Goal: Communication & Community: Answer question/provide support

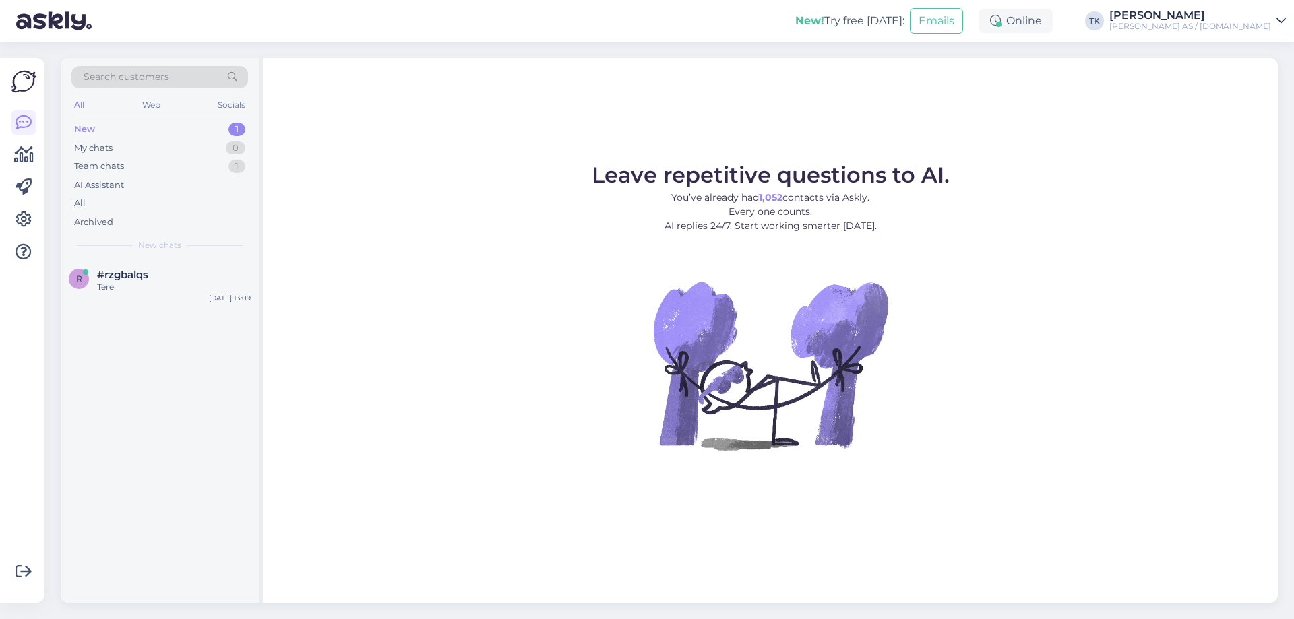
click at [91, 126] on div "New" at bounding box center [84, 129] width 21 height 13
click at [126, 283] on div "Kas sellist värvi saate teha?" at bounding box center [174, 287] width 154 height 12
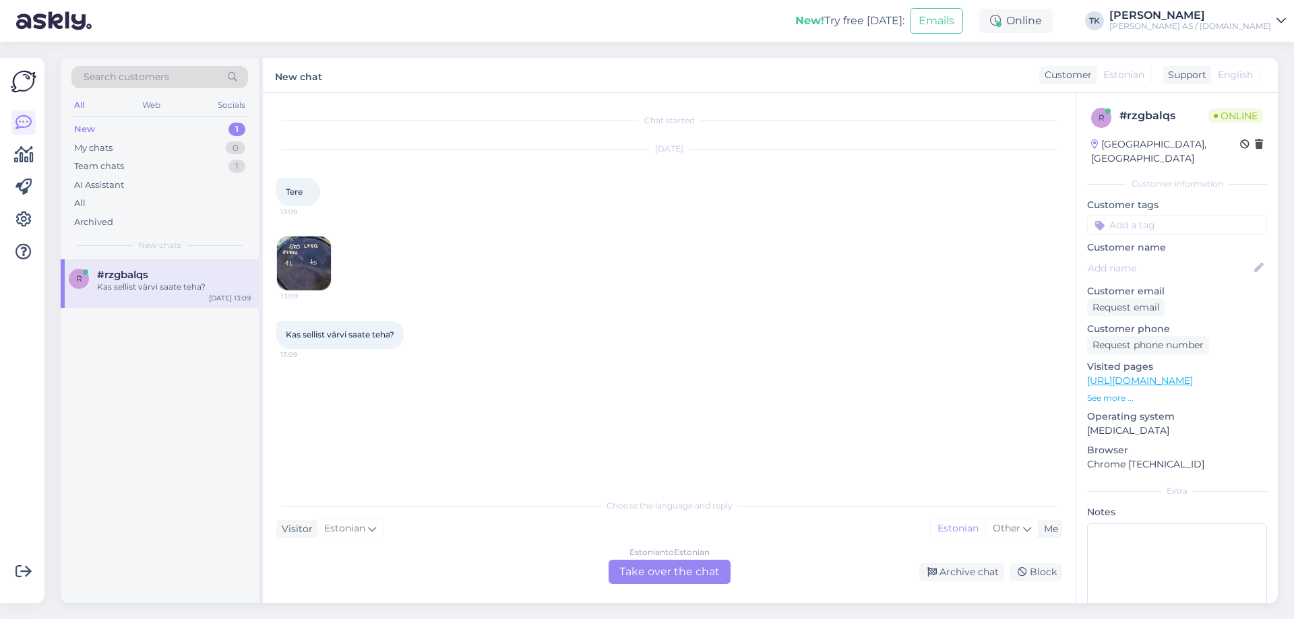
click at [302, 251] on img at bounding box center [304, 264] width 54 height 54
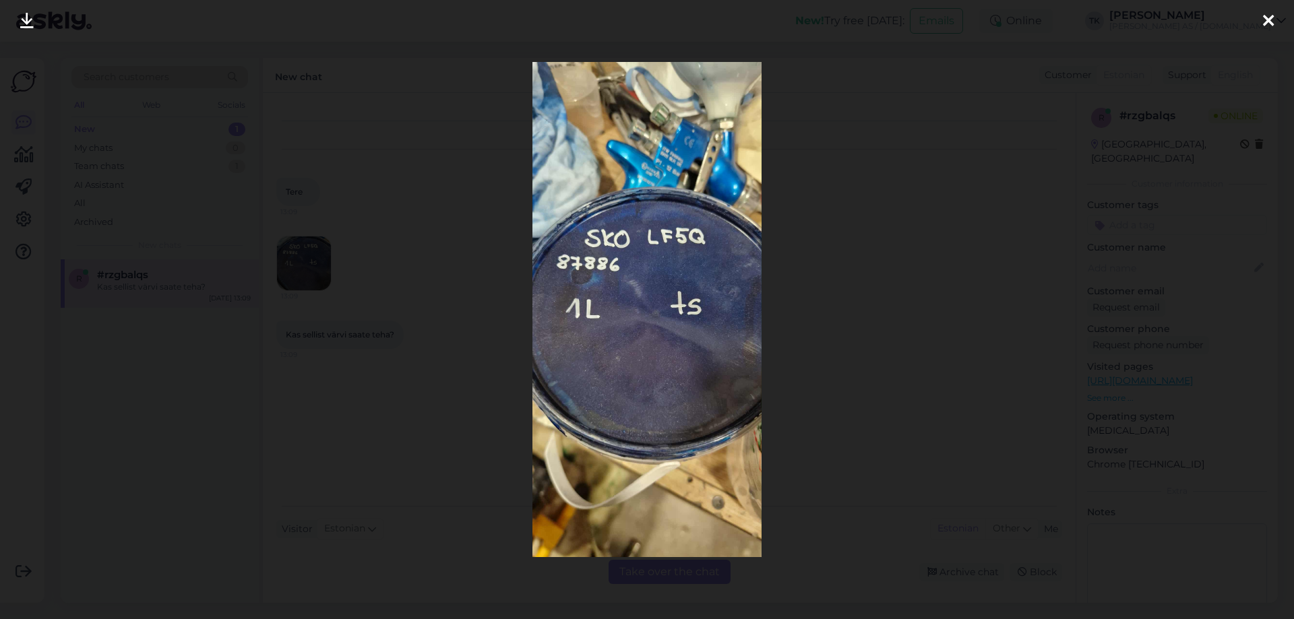
click at [820, 80] on div at bounding box center [647, 309] width 1294 height 619
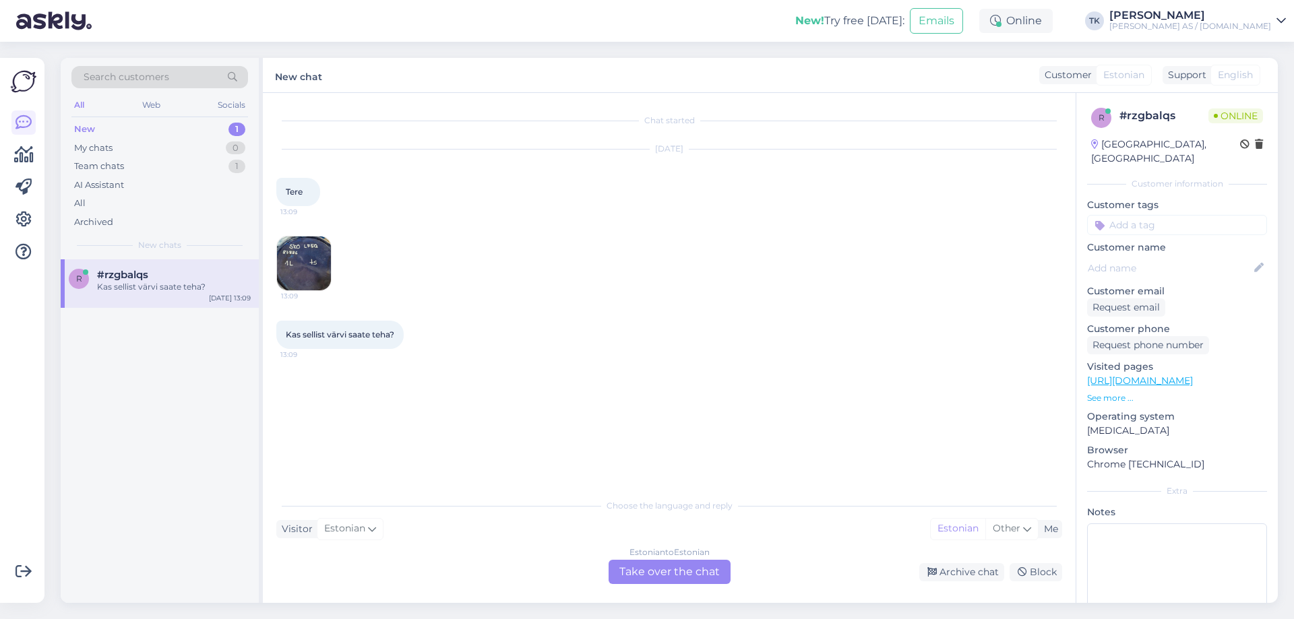
click at [294, 261] on img at bounding box center [304, 264] width 54 height 54
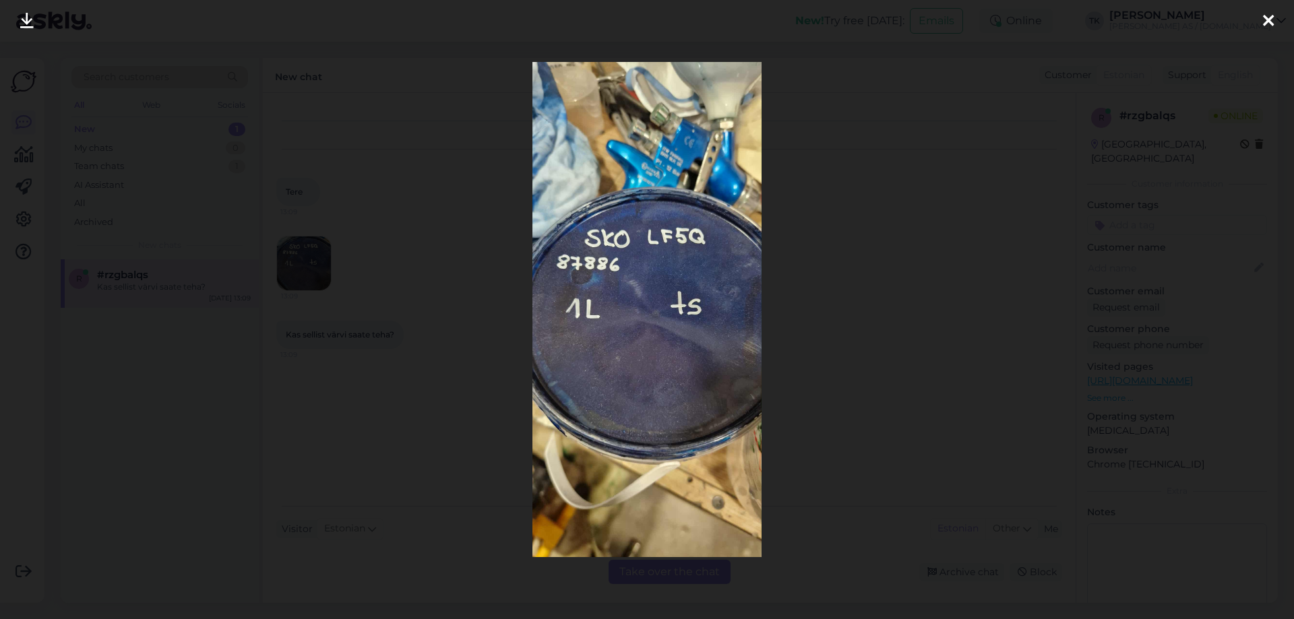
click at [851, 68] on div at bounding box center [647, 309] width 1294 height 619
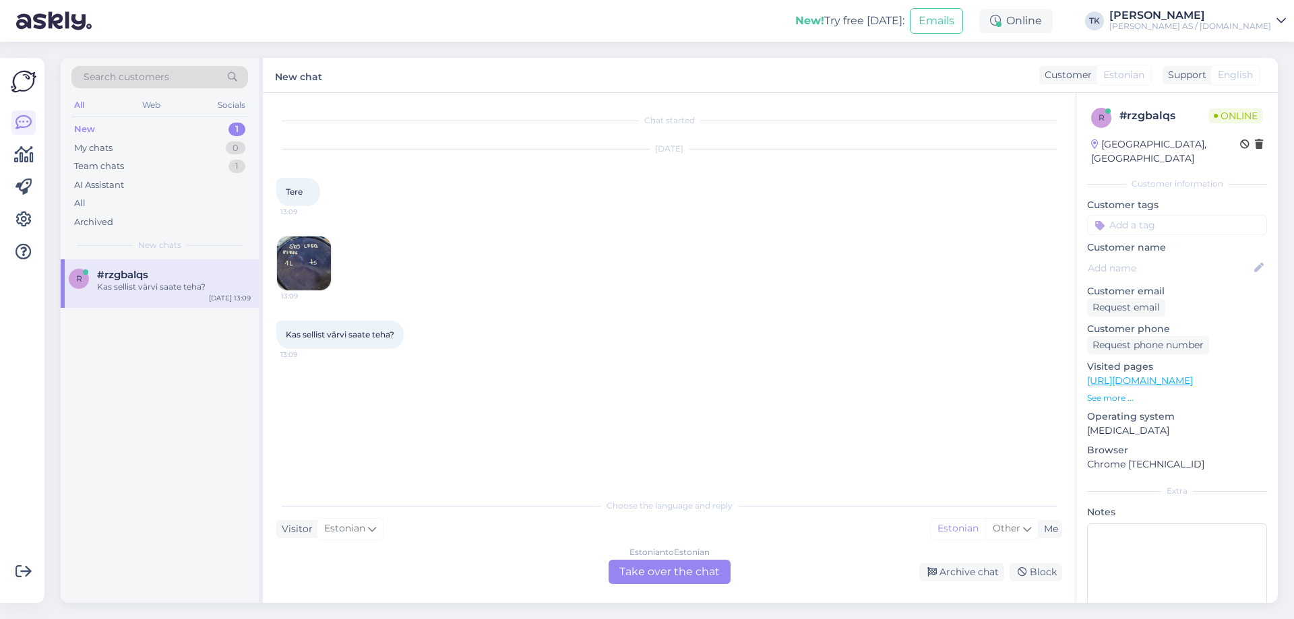
click at [701, 578] on div "Estonian to Estonian Take over the chat" at bounding box center [670, 572] width 122 height 24
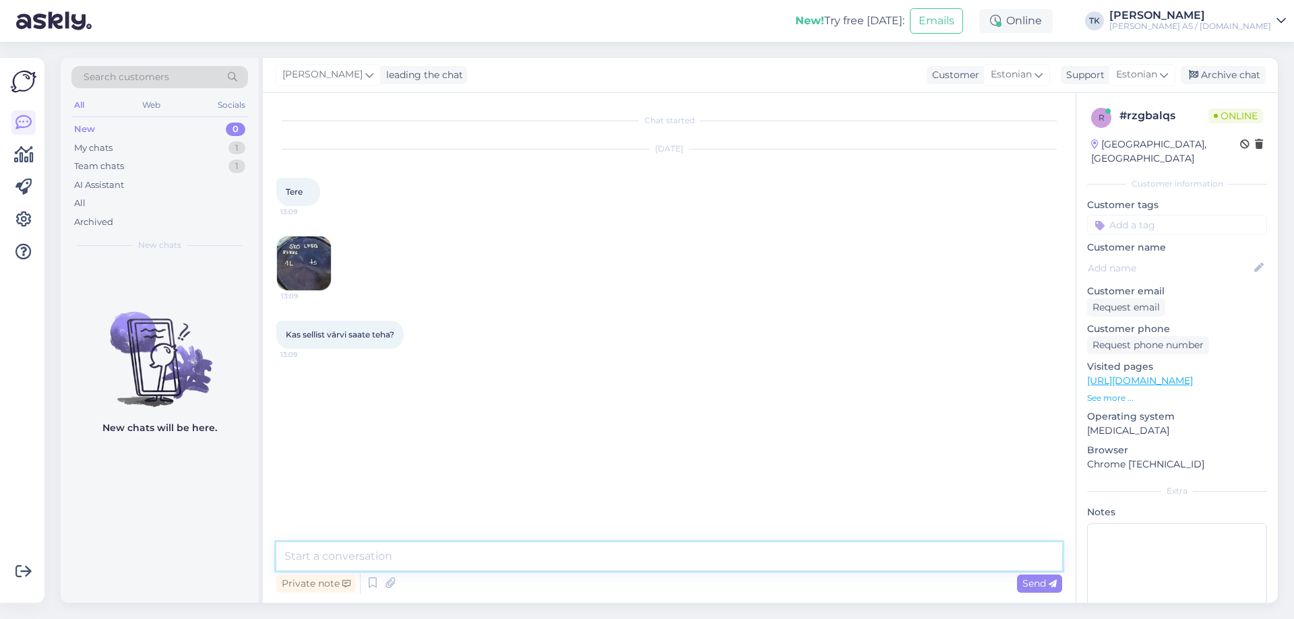
click at [334, 565] on textarea at bounding box center [669, 556] width 786 height 28
type textarea "Tere"
type textarea "Jah saame"
click at [304, 262] on img at bounding box center [304, 264] width 54 height 54
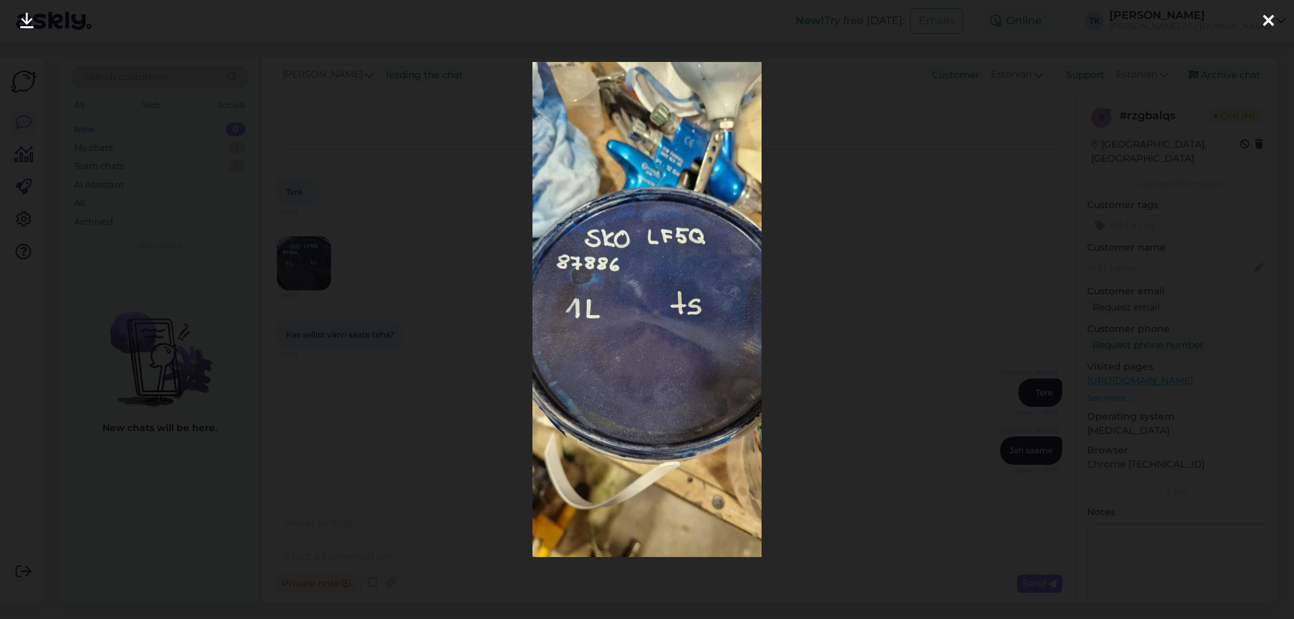
click at [1272, 13] on icon at bounding box center [1268, 22] width 11 height 18
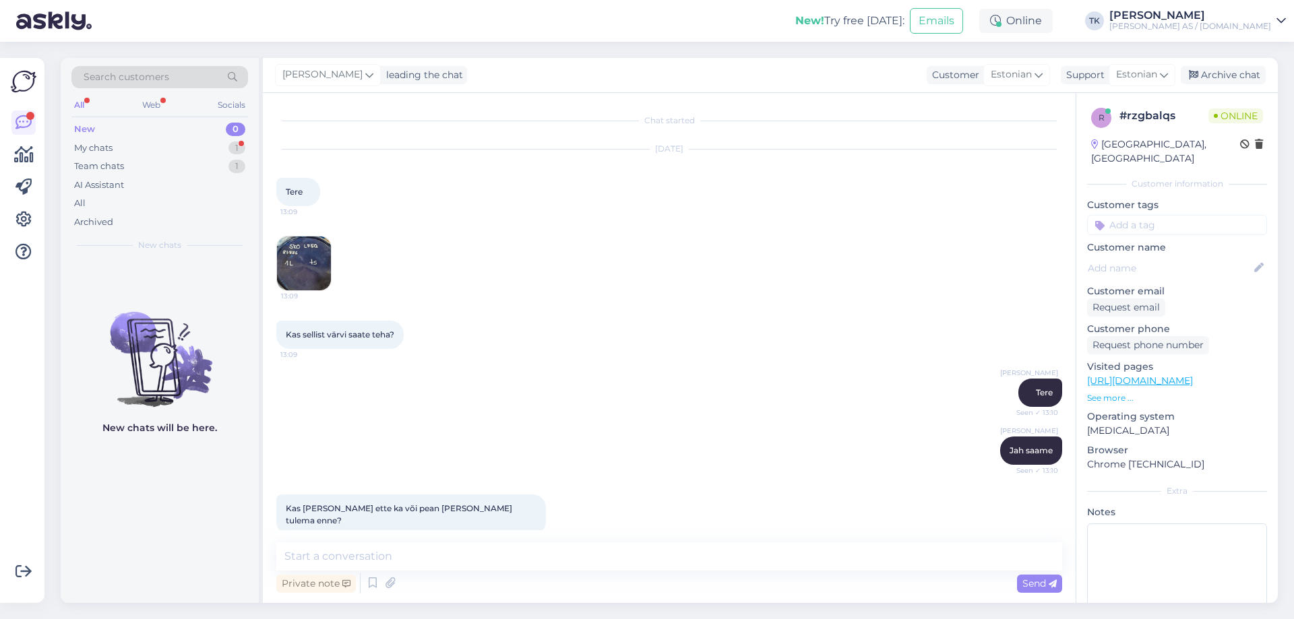
scroll to position [7, 0]
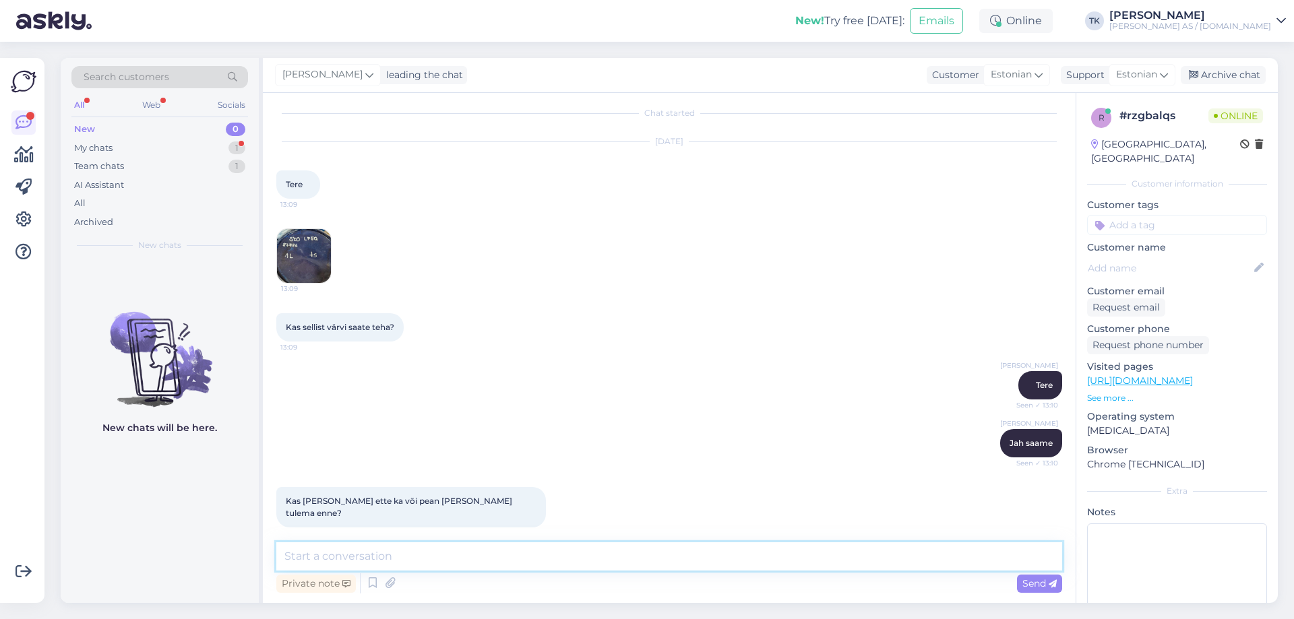
click at [300, 551] on textarea at bounding box center [669, 556] width 786 height 28
type textarea "Saab kohapeal osta või tellida e-poest"
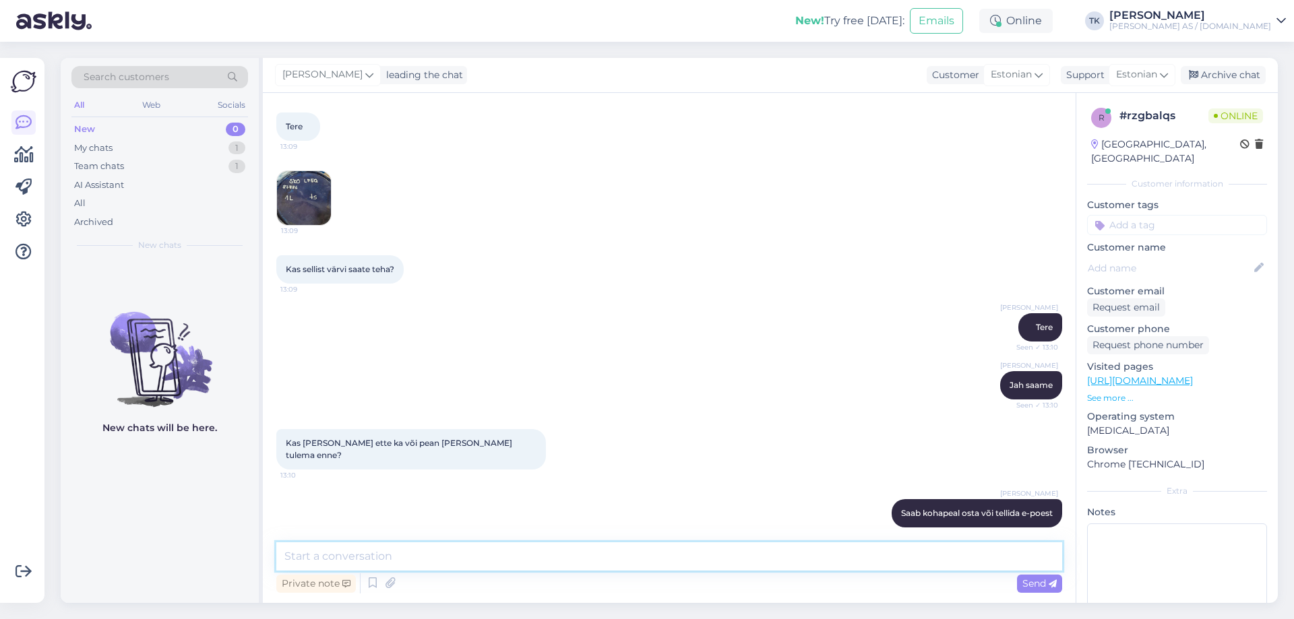
paste textarea "[URL][DOMAIN_NAME]"
type textarea "[URL][DOMAIN_NAME]"
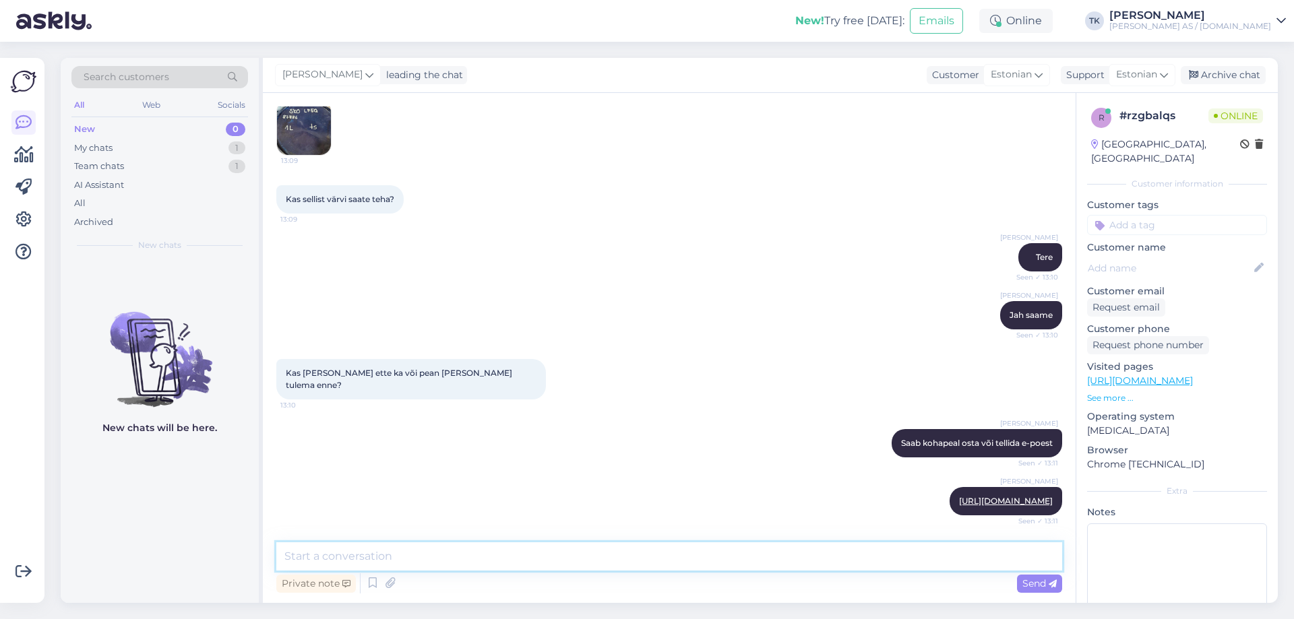
scroll to position [193, 0]
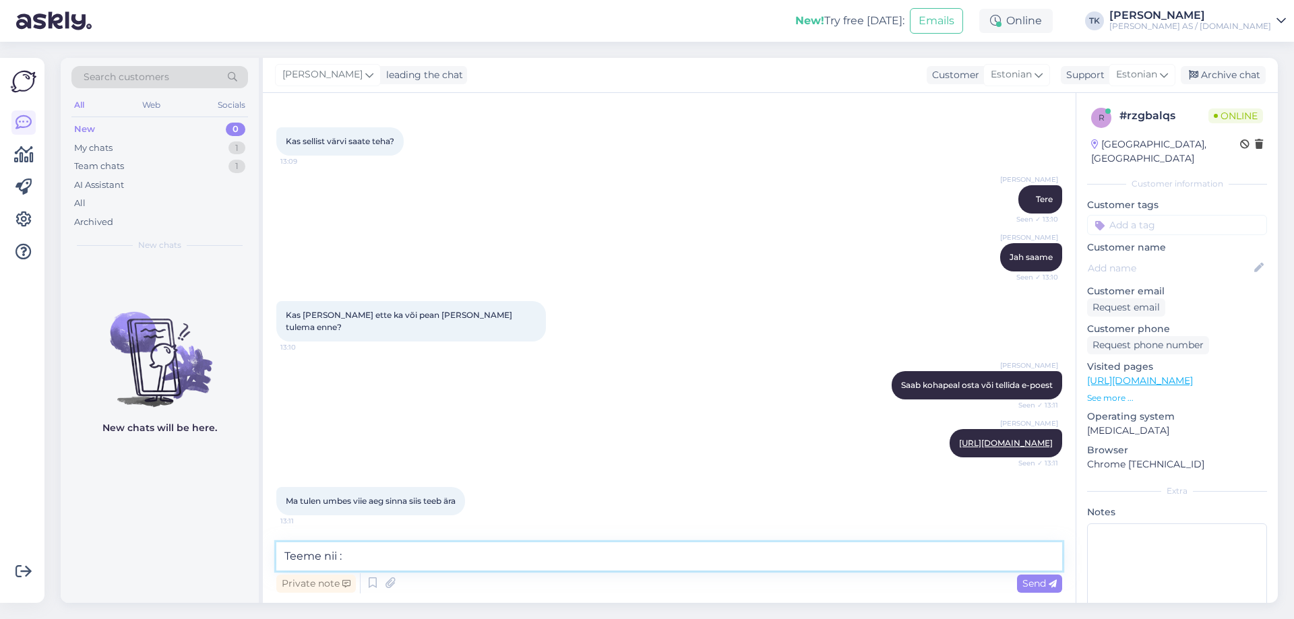
type textarea "Teeme nii :)"
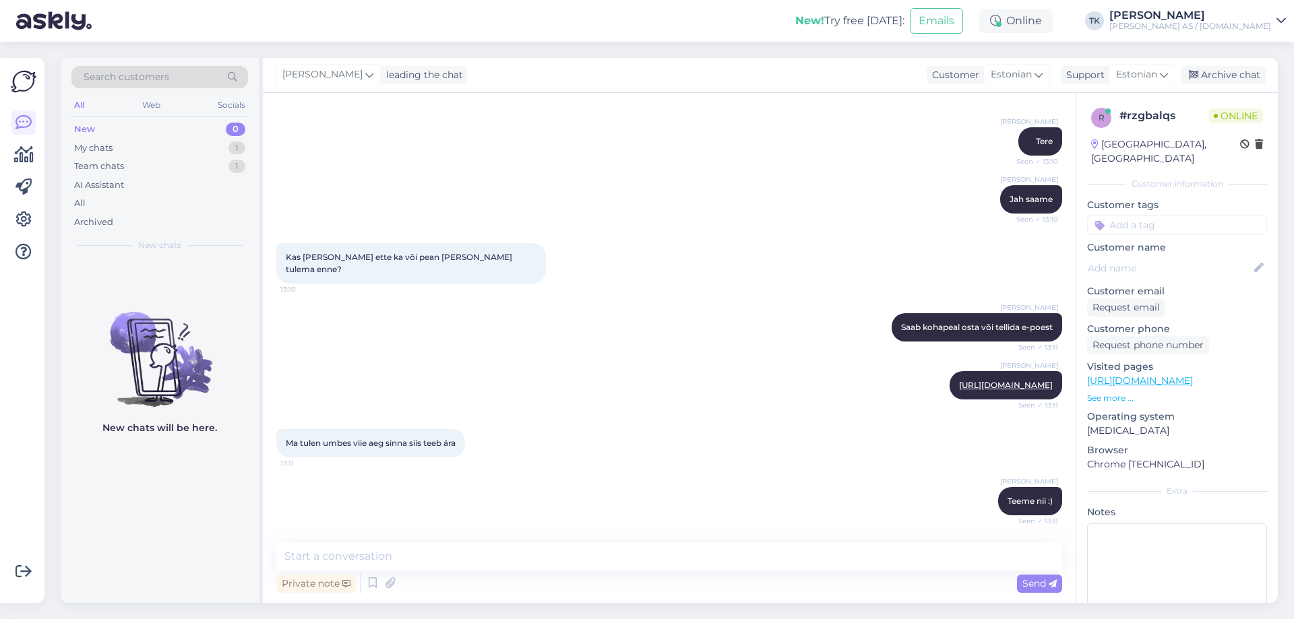
click at [1112, 392] on p "See more ..." at bounding box center [1177, 398] width 180 height 12
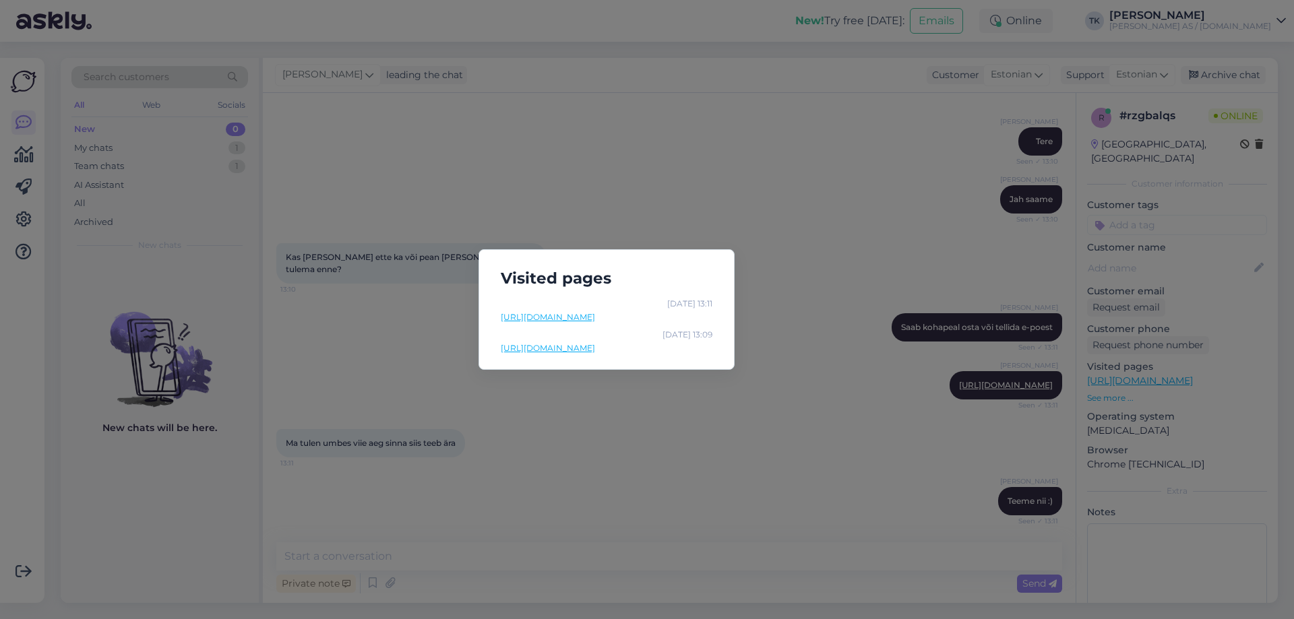
click at [595, 318] on link "[URL][DOMAIN_NAME]" at bounding box center [607, 317] width 212 height 12
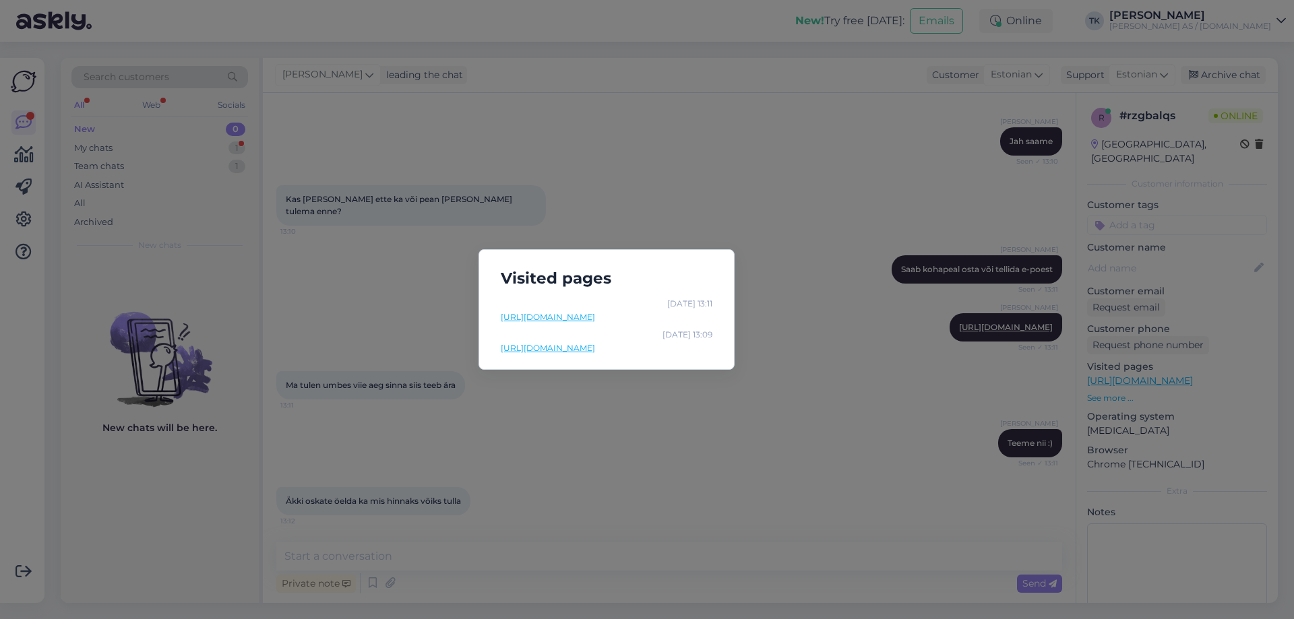
click at [759, 144] on div "Visited pages [DATE] 13:11 [URL][DOMAIN_NAME] [DATE] 13:09 [URL][DOMAIN_NAME]" at bounding box center [647, 309] width 1294 height 619
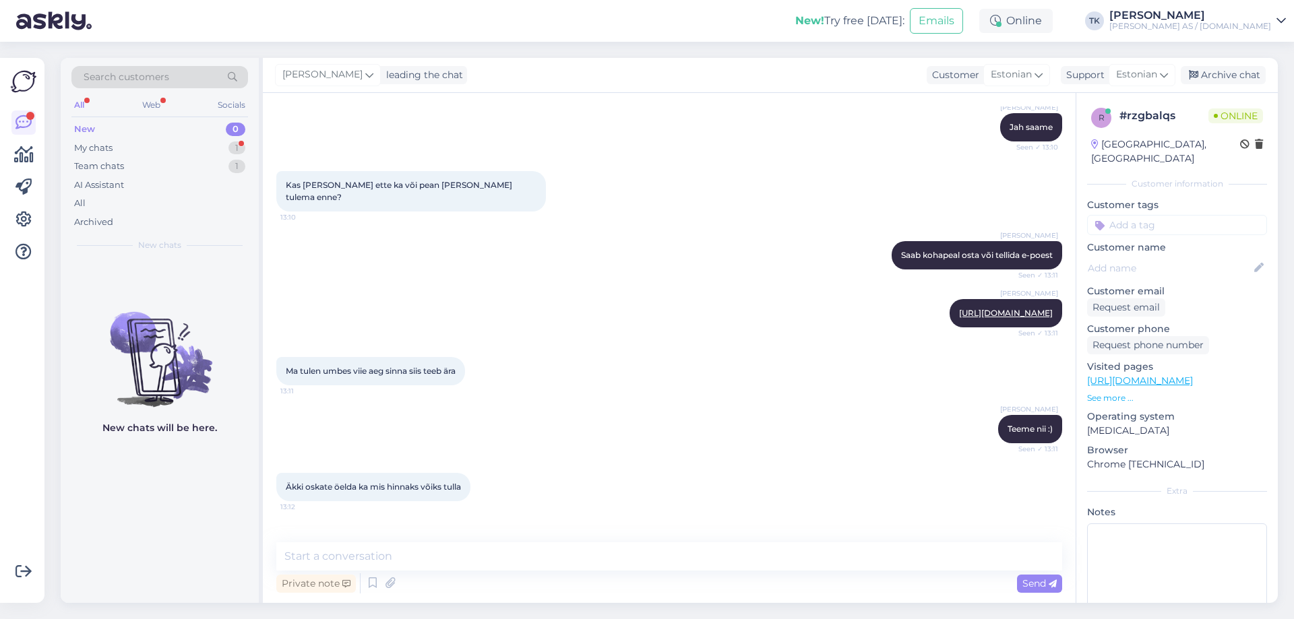
scroll to position [367, 0]
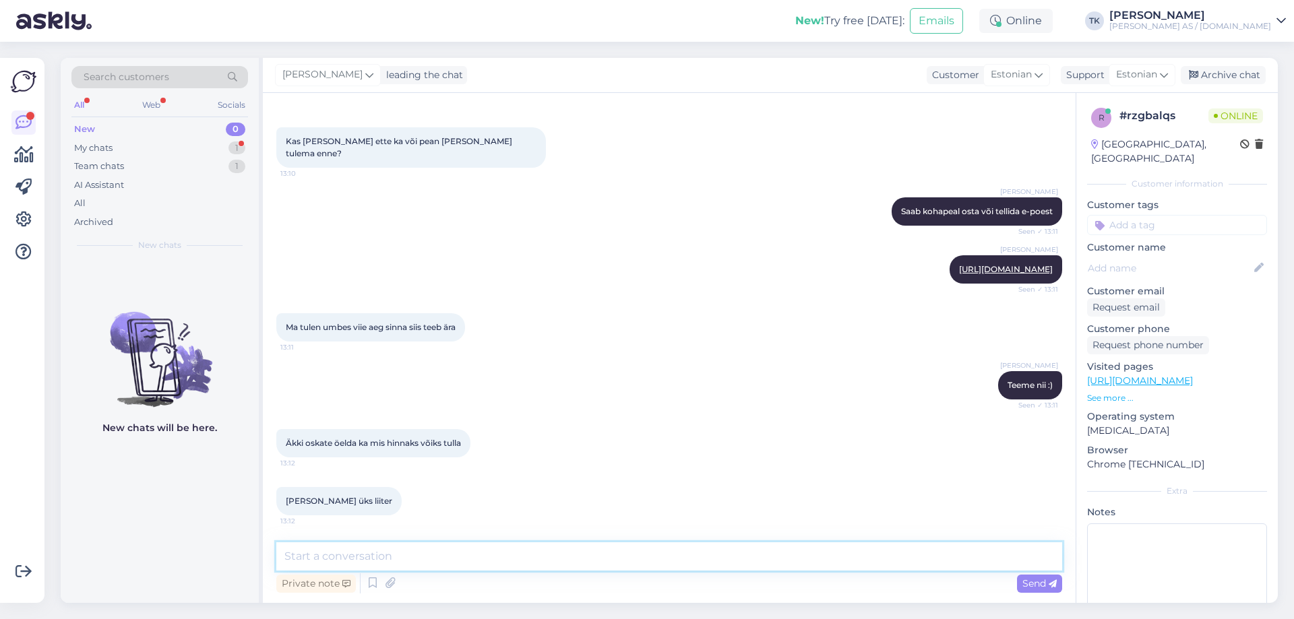
click at [319, 559] on textarea at bounding box center [669, 556] width 786 height 28
paste textarea "[URL][DOMAIN_NAME]"
type textarea "[URL][DOMAIN_NAME]"
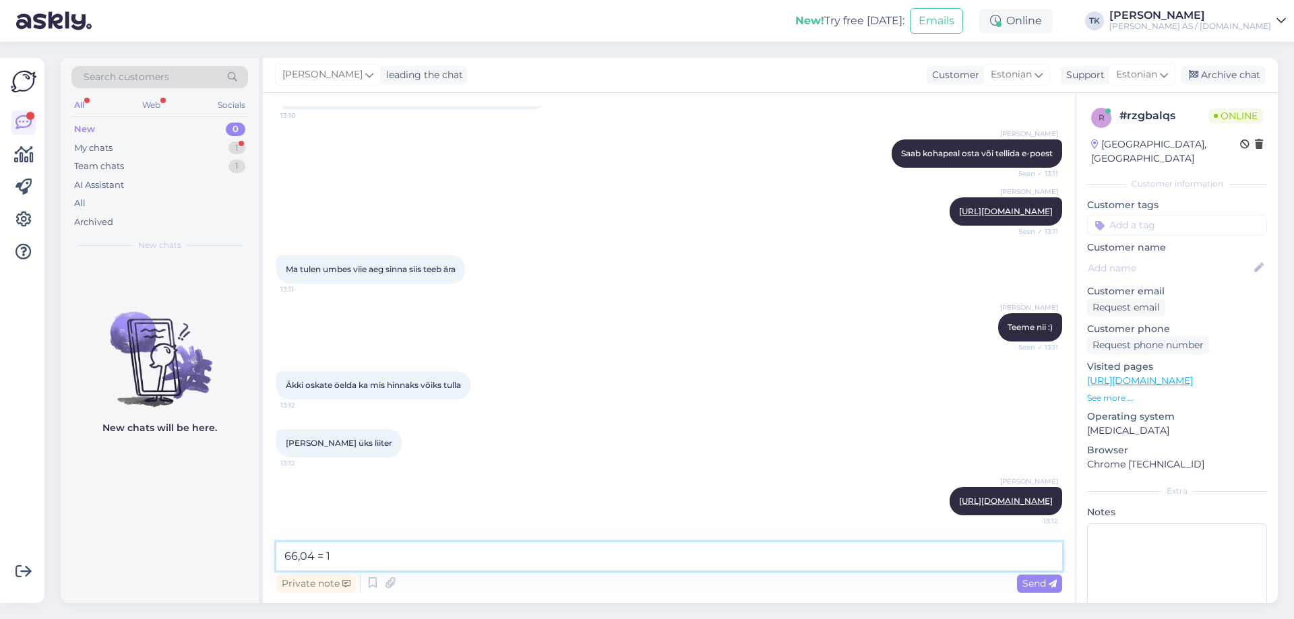
type textarea "66,04 = 1L"
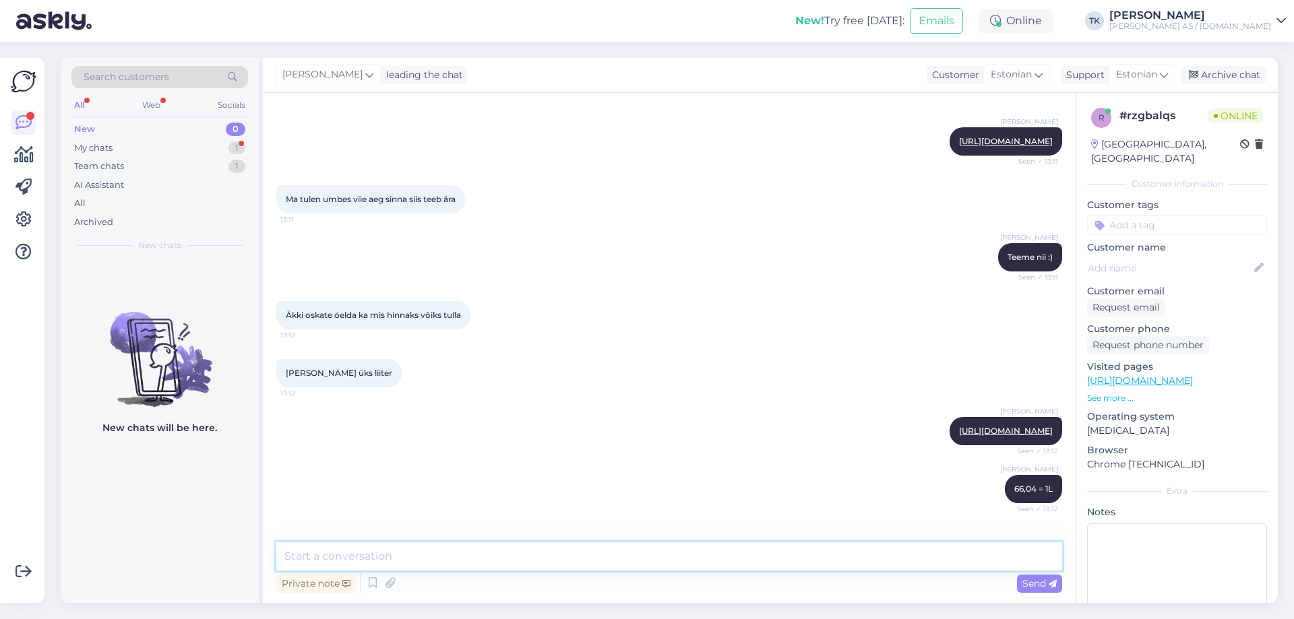
scroll to position [553, 0]
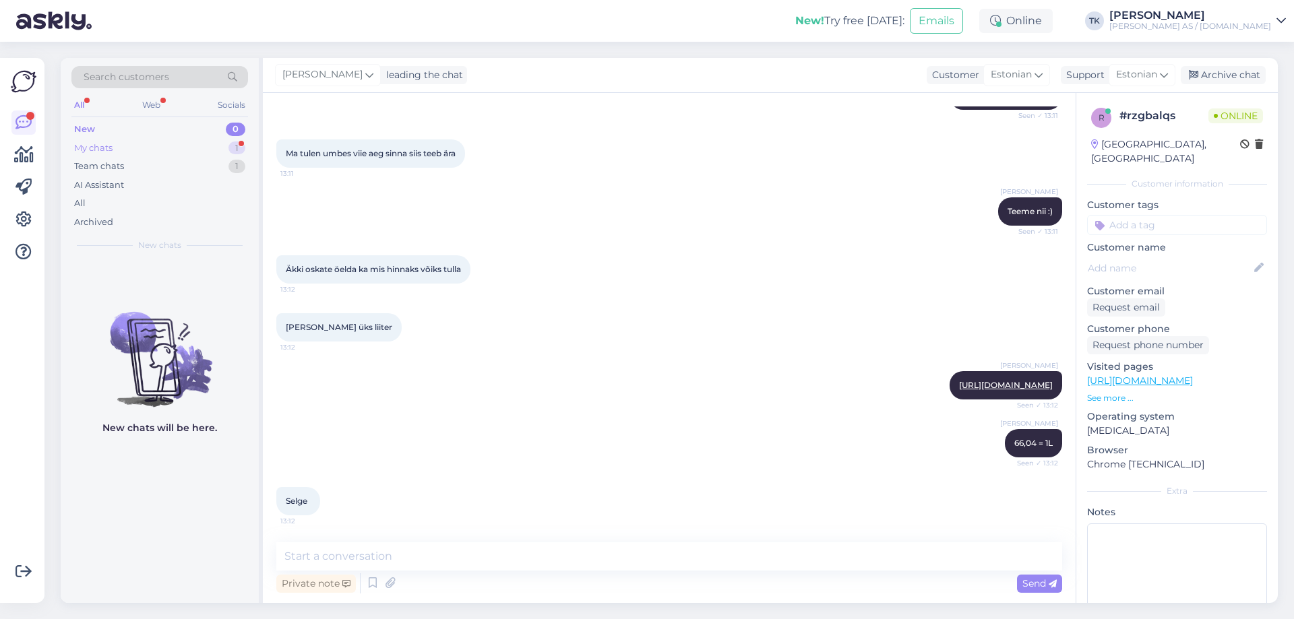
click at [131, 145] on div "My chats 1" at bounding box center [159, 148] width 177 height 19
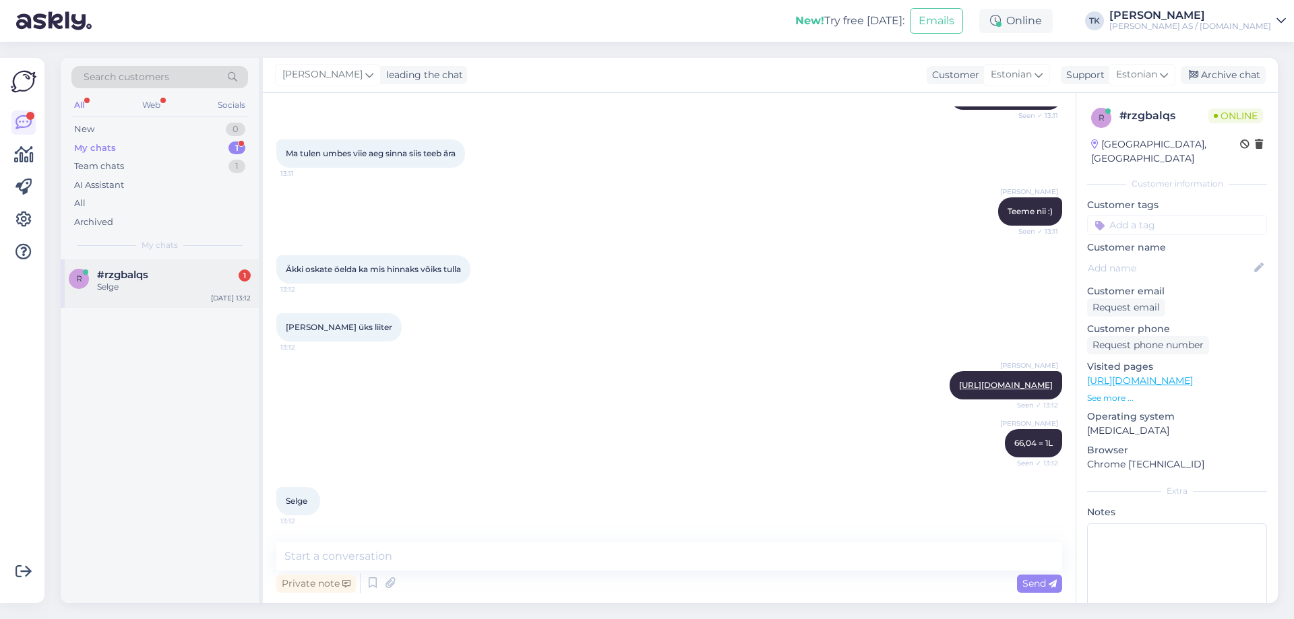
click at [170, 274] on div "#rzgbalqs 1" at bounding box center [174, 275] width 154 height 12
click at [337, 553] on textarea at bounding box center [669, 556] width 786 height 28
click at [306, 555] on textarea at bounding box center [669, 556] width 786 height 28
click at [1229, 68] on div "Archive chat" at bounding box center [1223, 75] width 85 height 18
